Goal: Information Seeking & Learning: Learn about a topic

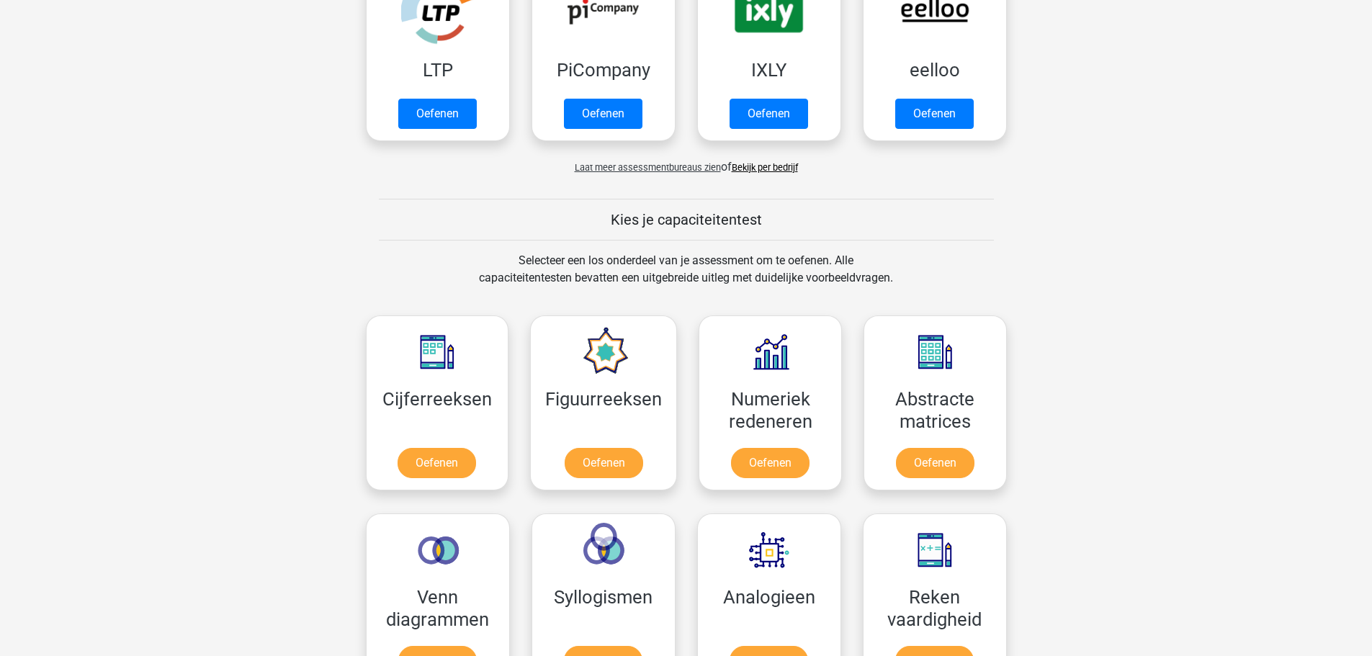
scroll to position [432, 0]
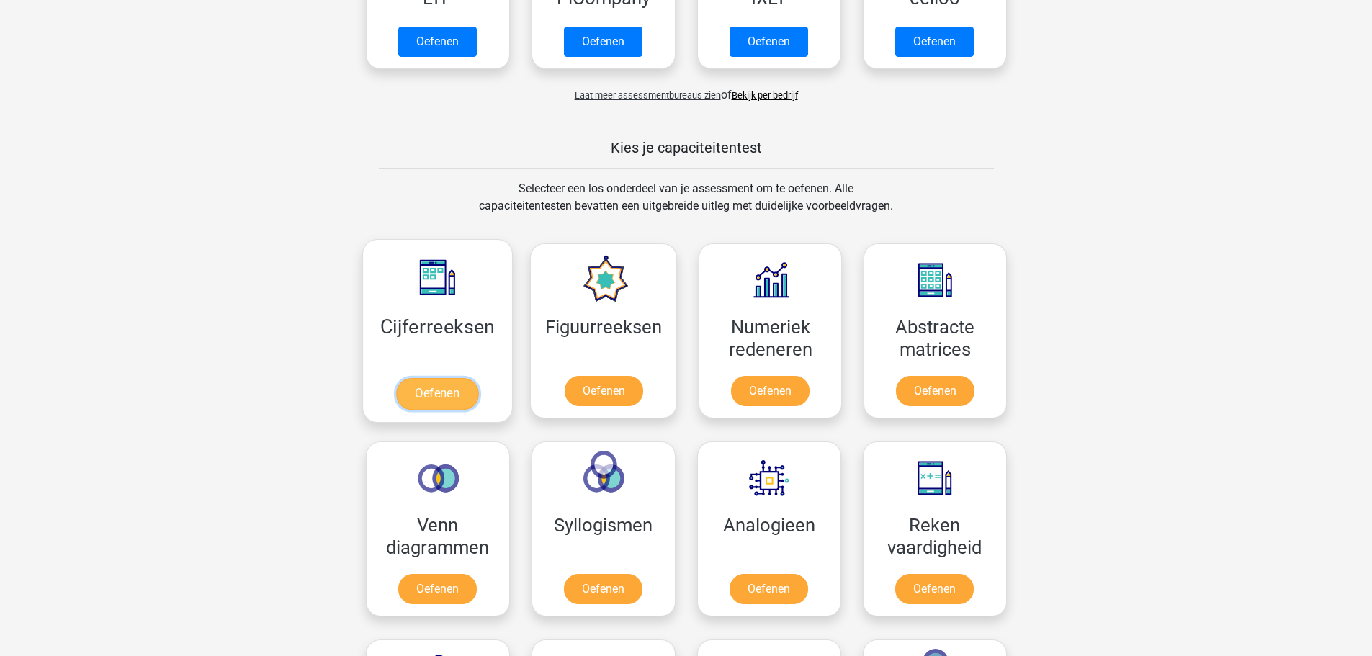
click at [436, 378] on link "Oefenen" at bounding box center [437, 394] width 82 height 32
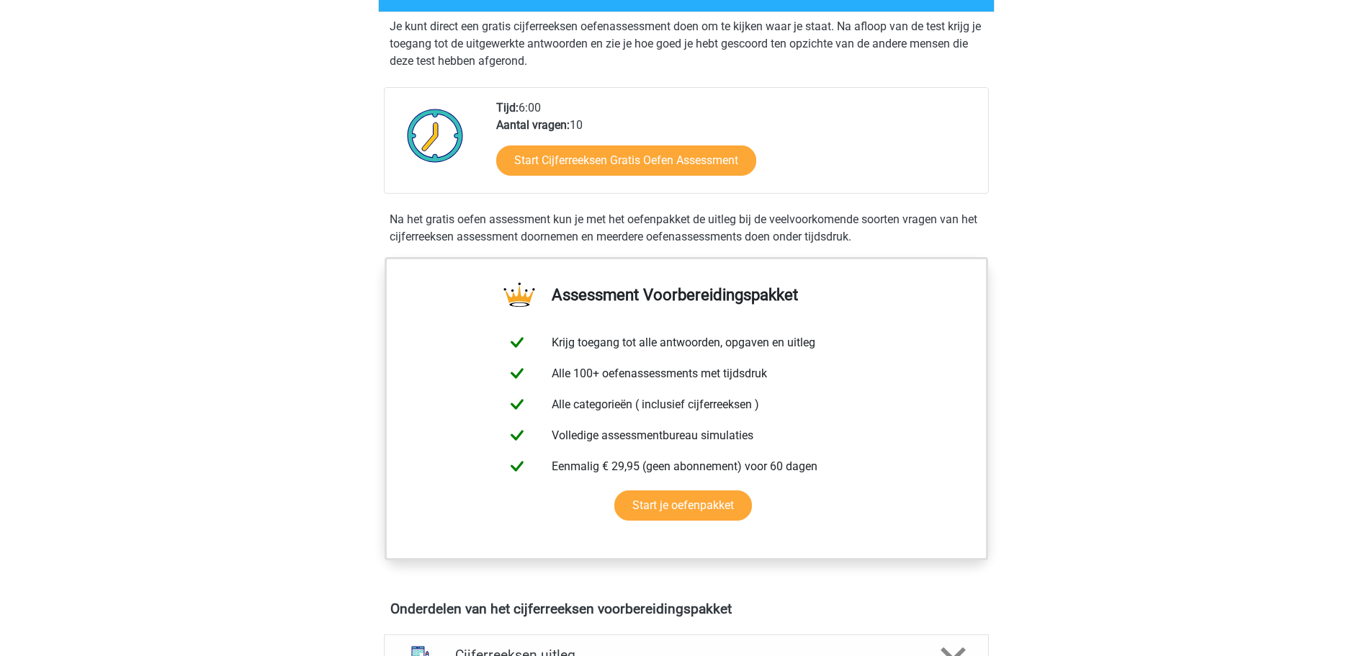
scroll to position [288, 0]
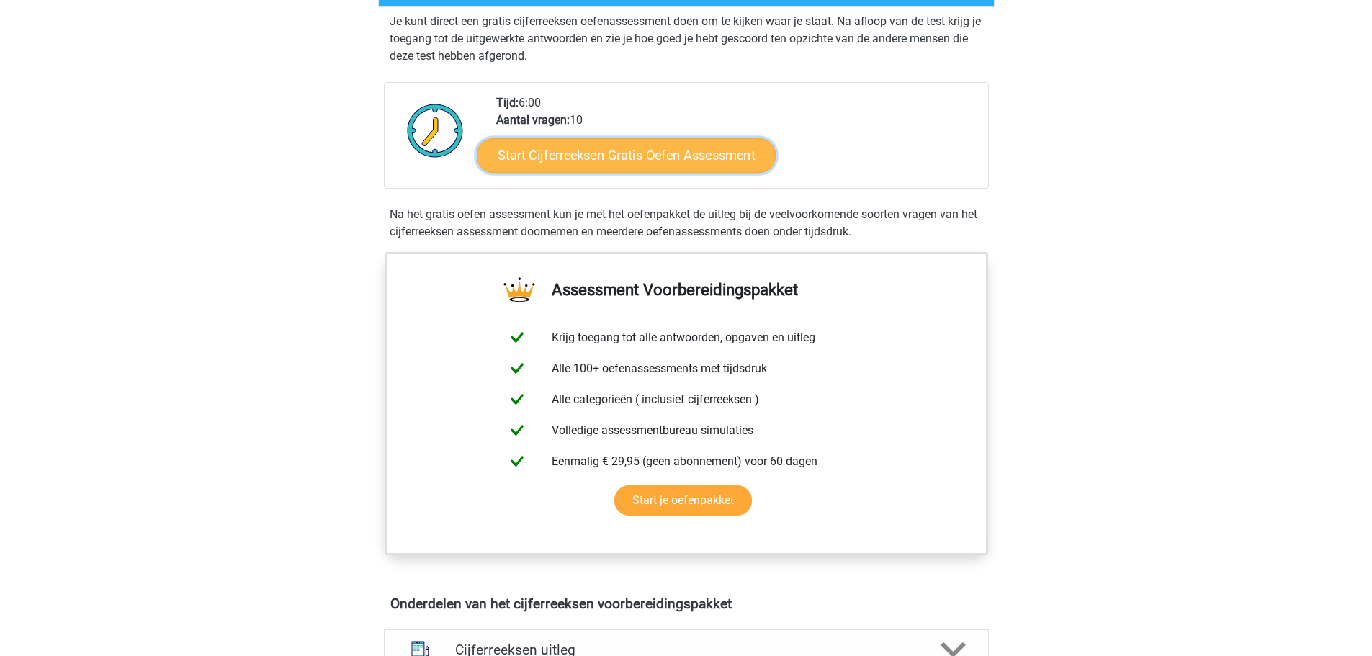
click at [613, 167] on link "Start Cijferreeksen Gratis Oefen Assessment" at bounding box center [626, 155] width 299 height 35
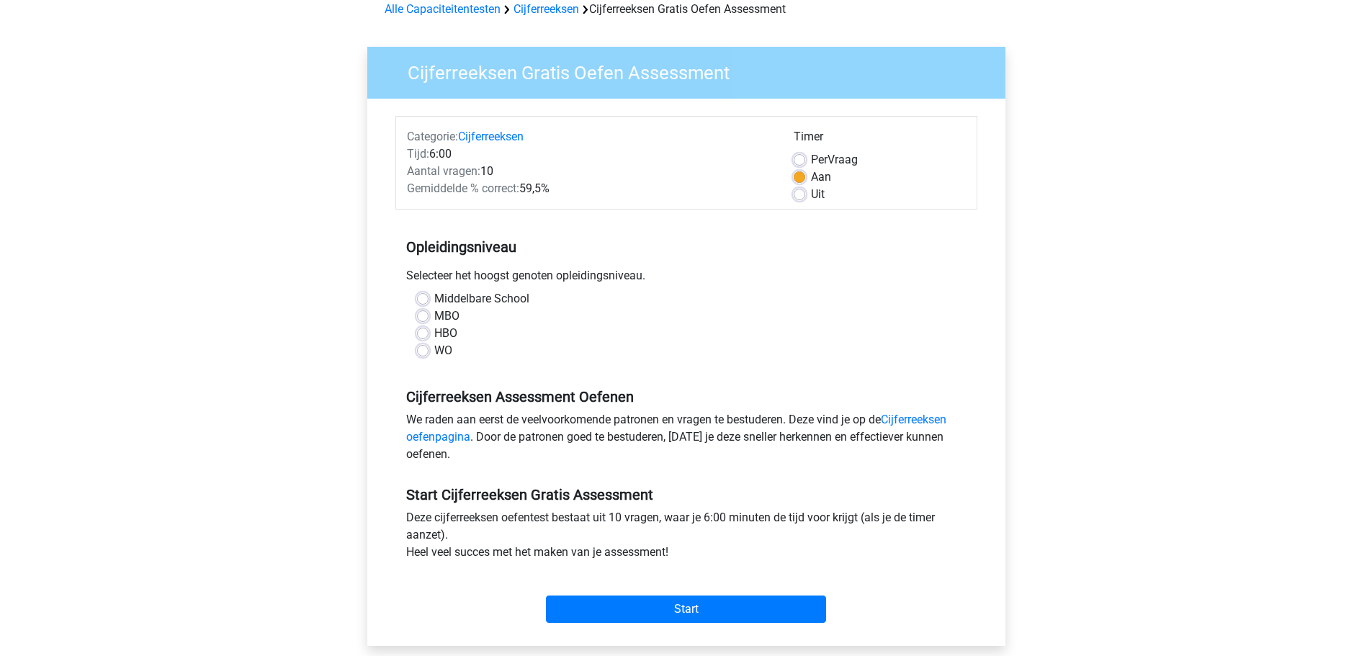
scroll to position [72, 0]
click at [434, 298] on label "Middelbare School" at bounding box center [481, 298] width 95 height 17
click at [427, 298] on input "Middelbare School" at bounding box center [423, 297] width 12 height 14
radio input "true"
click at [660, 606] on input "Start" at bounding box center [686, 608] width 280 height 27
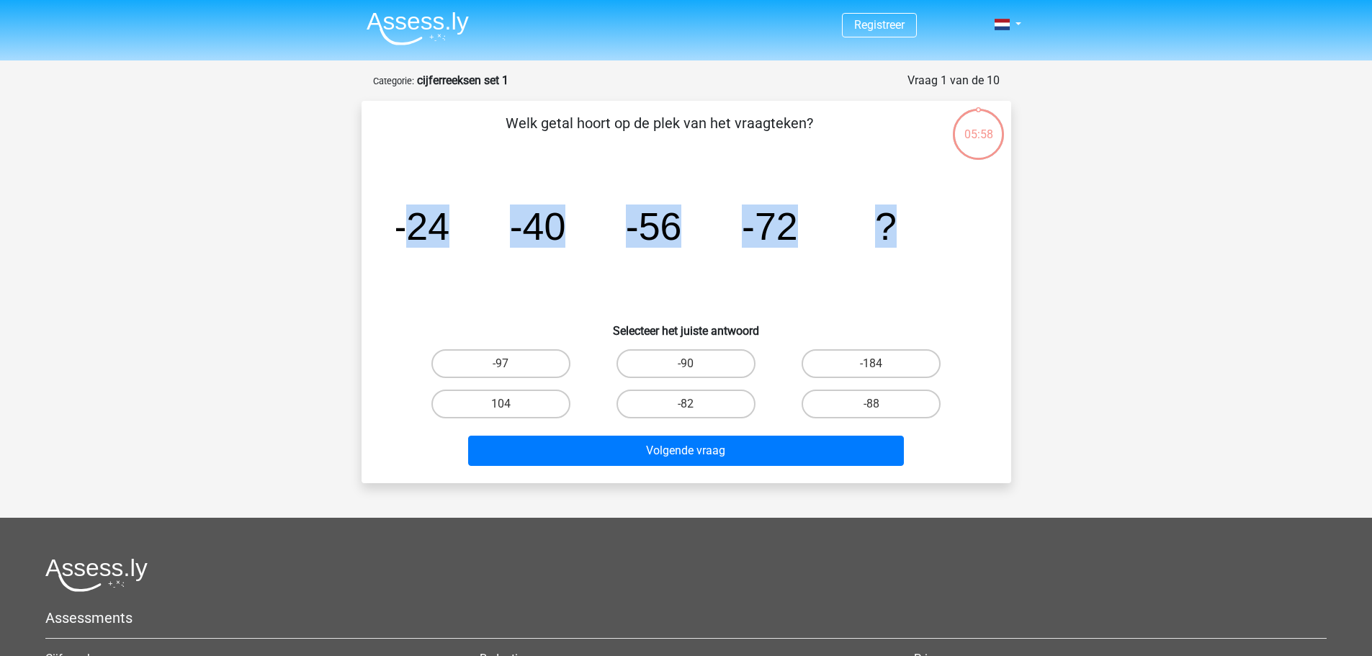
drag, startPoint x: 930, startPoint y: 231, endPoint x: 410, endPoint y: 218, distance: 520.2
click at [410, 218] on icon "image/svg+xml -24 -40 -56 -72 ?" at bounding box center [686, 239] width 581 height 145
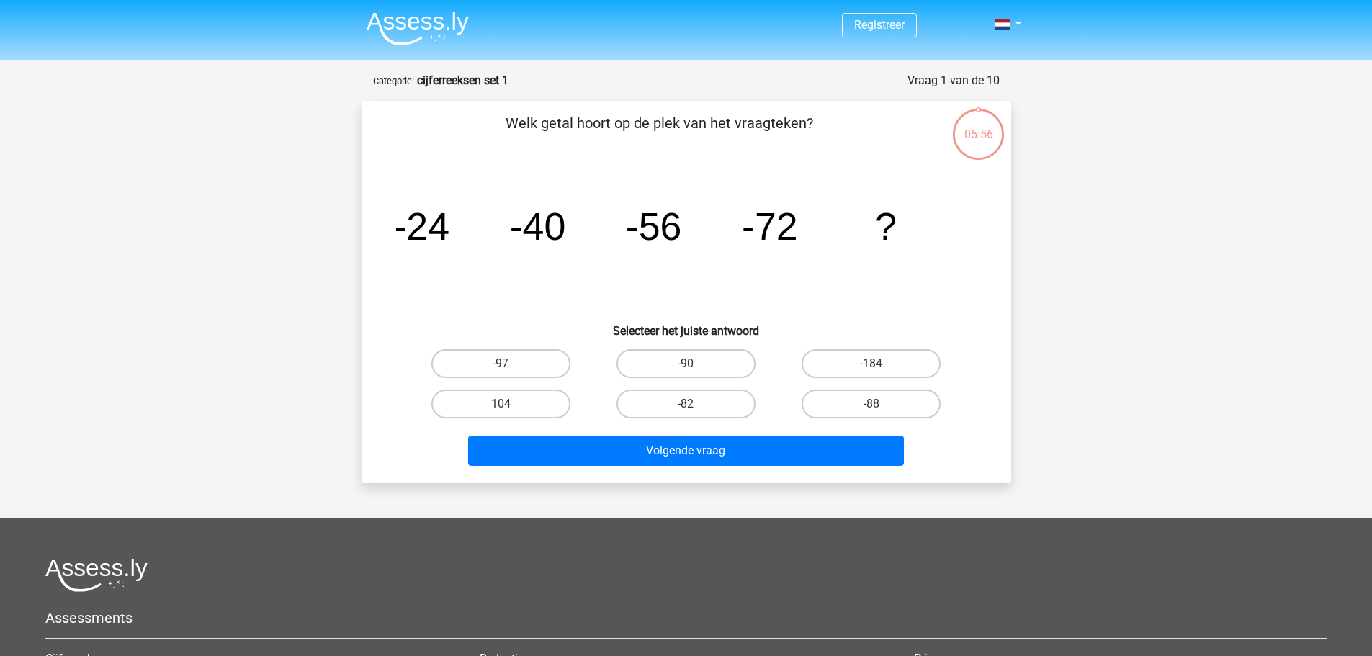
click at [503, 137] on p "Welk getal hoort op de plek van het vraagteken?" at bounding box center [660, 133] width 550 height 43
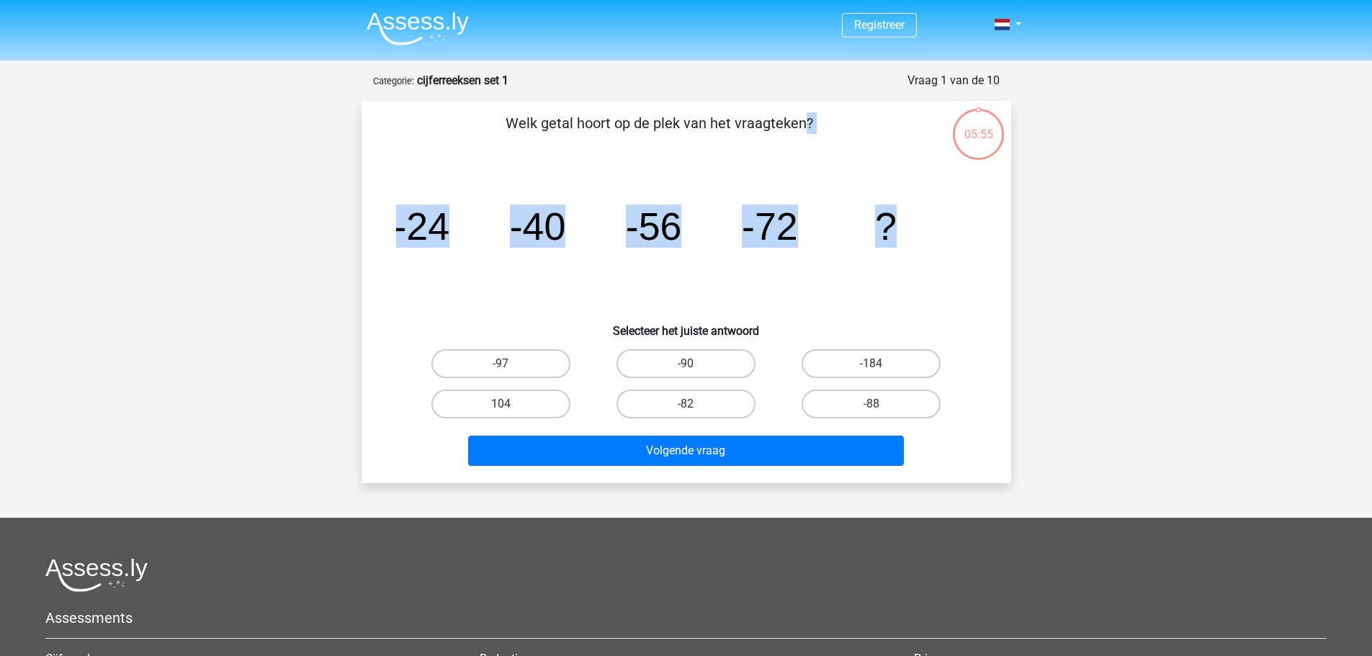
drag, startPoint x: 478, startPoint y: 125, endPoint x: 899, endPoint y: 231, distance: 434.6
click at [899, 231] on div "Welk getal hoort op de plek van het vraagteken? image/svg+xml -24 -40 -56 -72 ?…" at bounding box center [686, 291] width 638 height 359
copy div "Welk getal hoort op de plek van het vraagteken? image/svg+xml -24 -40 -56 -72 ?"
click at [884, 410] on label "-88" at bounding box center [871, 404] width 139 height 29
click at [881, 410] on input "-88" at bounding box center [876, 408] width 9 height 9
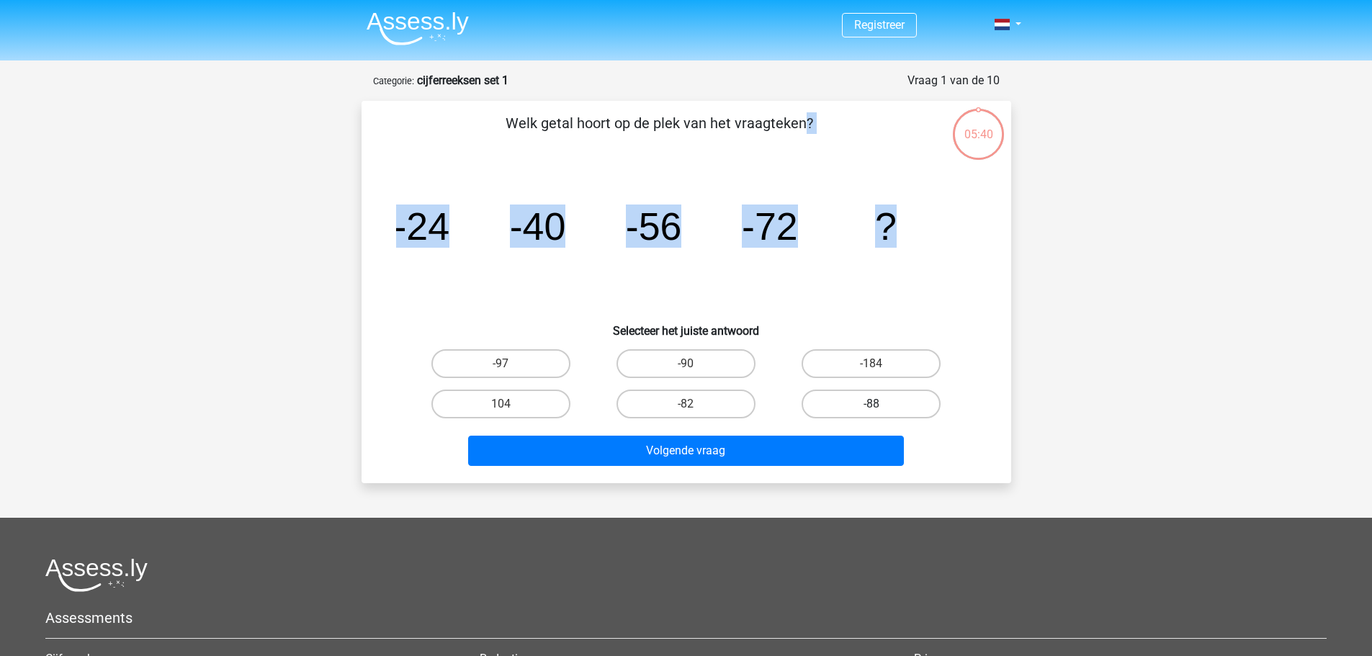
radio input "true"
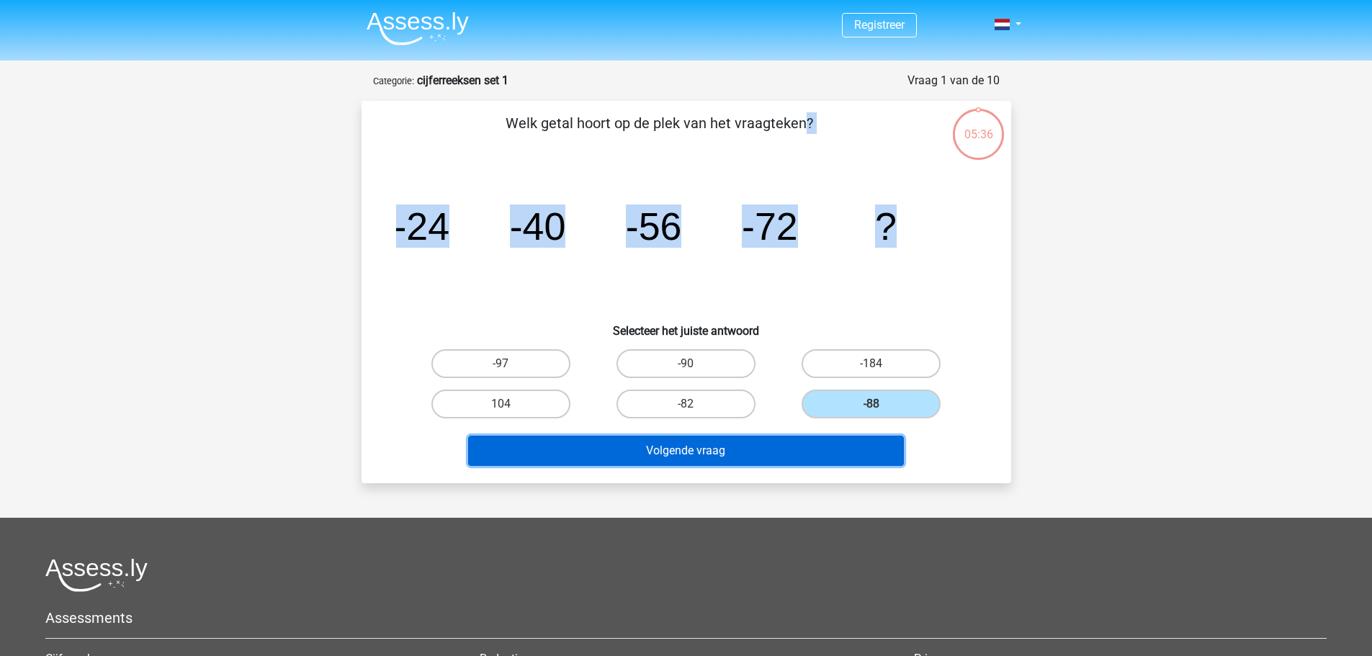
click at [718, 446] on button "Volgende vraag" at bounding box center [686, 451] width 436 height 30
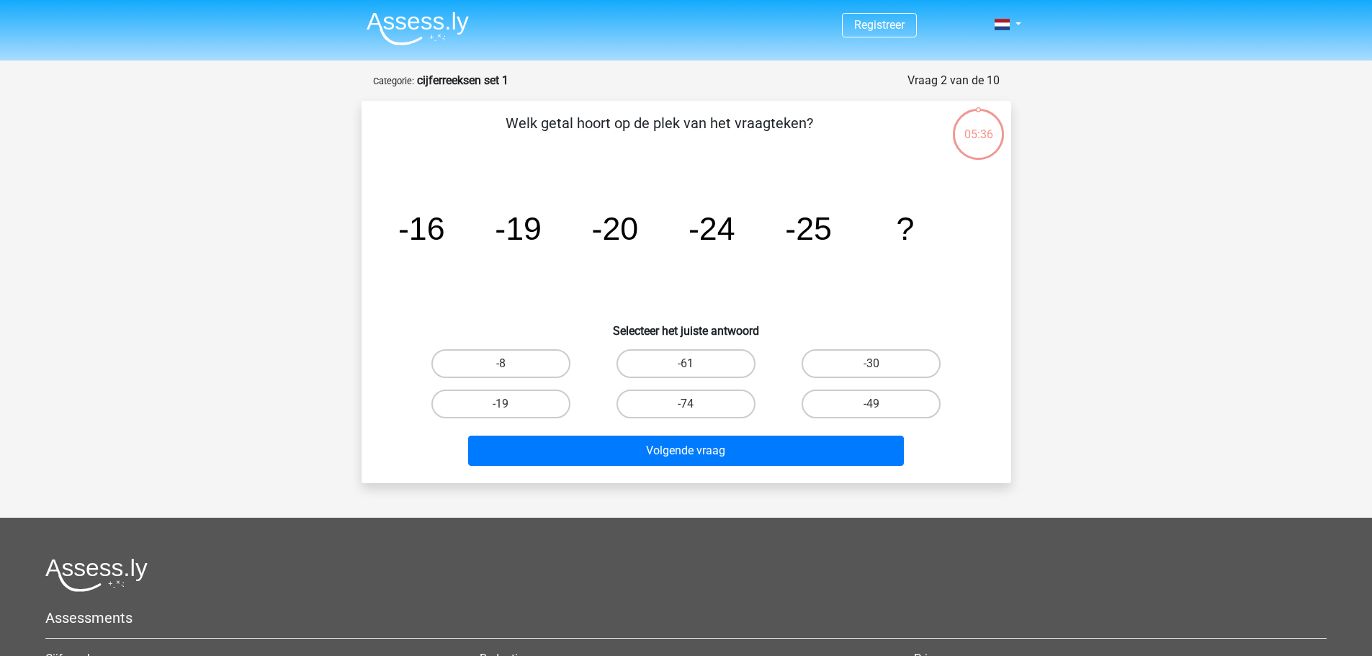
scroll to position [72, 0]
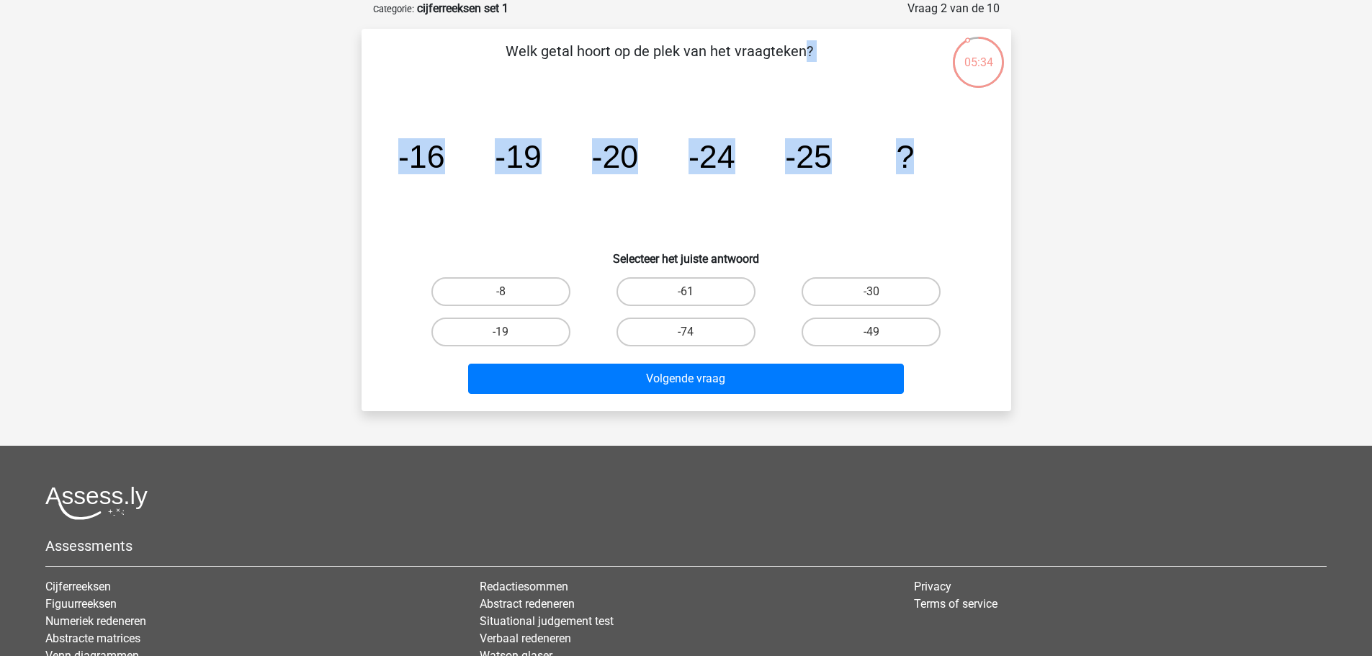
drag, startPoint x: 467, startPoint y: 43, endPoint x: 921, endPoint y: 145, distance: 465.9
click at [921, 145] on div "Welk getal hoort op de plek van het vraagteken? image/svg+xml -16 -19 -20 -24 -…" at bounding box center [686, 219] width 638 height 359
copy div "Welk getal hoort op de plek van het vraagteken? image/svg+xml -16 -19 -20 -24 -…"
